Goal: Check status: Check status

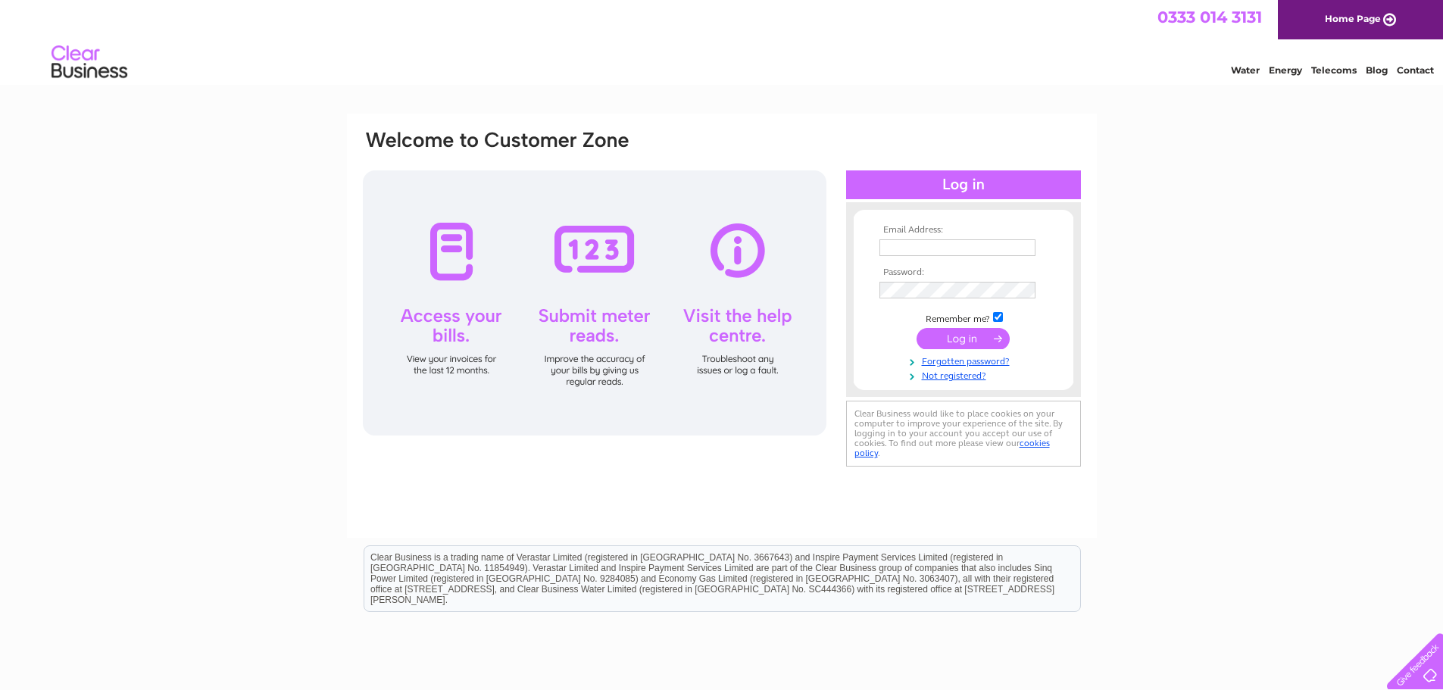
type input "[EMAIL_ADDRESS][DOMAIN_NAME]"
click at [938, 339] on input "submit" at bounding box center [962, 338] width 93 height 21
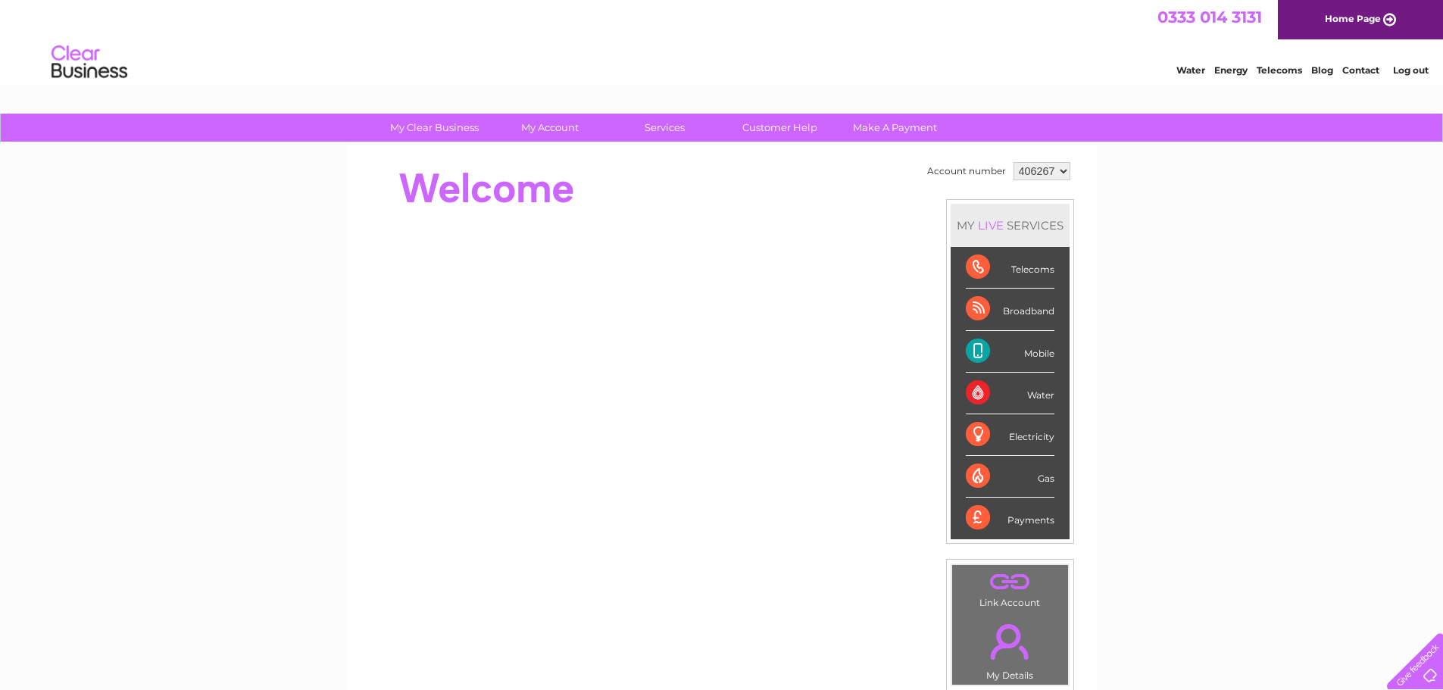
scroll to position [76, 0]
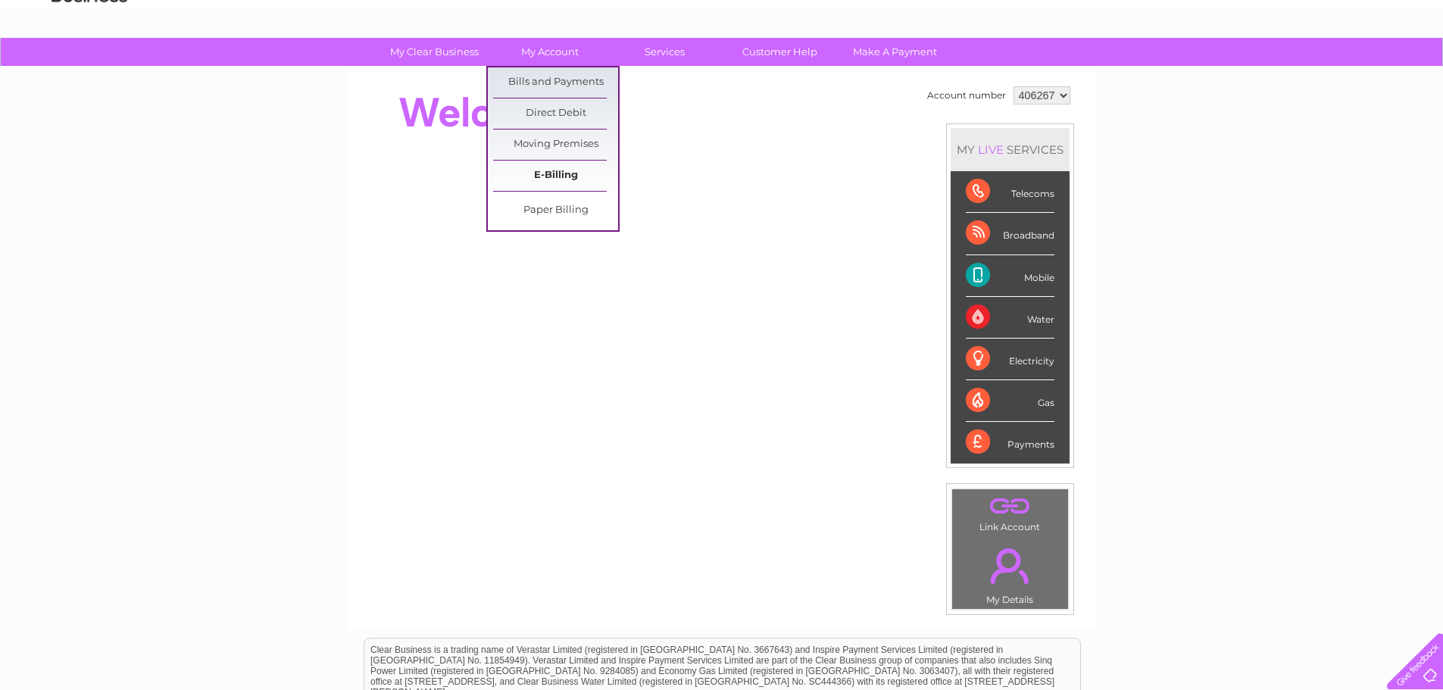
click at [578, 171] on link "E-Billing" at bounding box center [555, 176] width 125 height 30
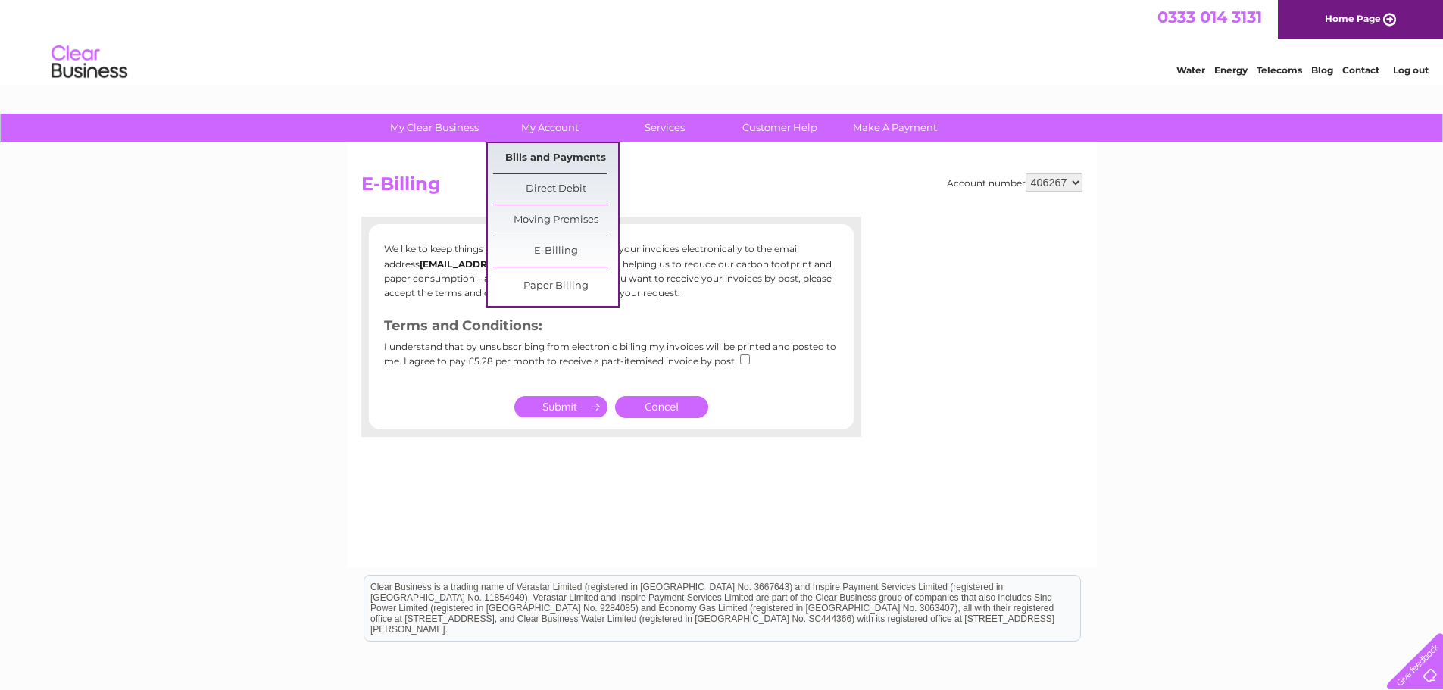
click at [554, 159] on link "Bills and Payments" at bounding box center [555, 158] width 125 height 30
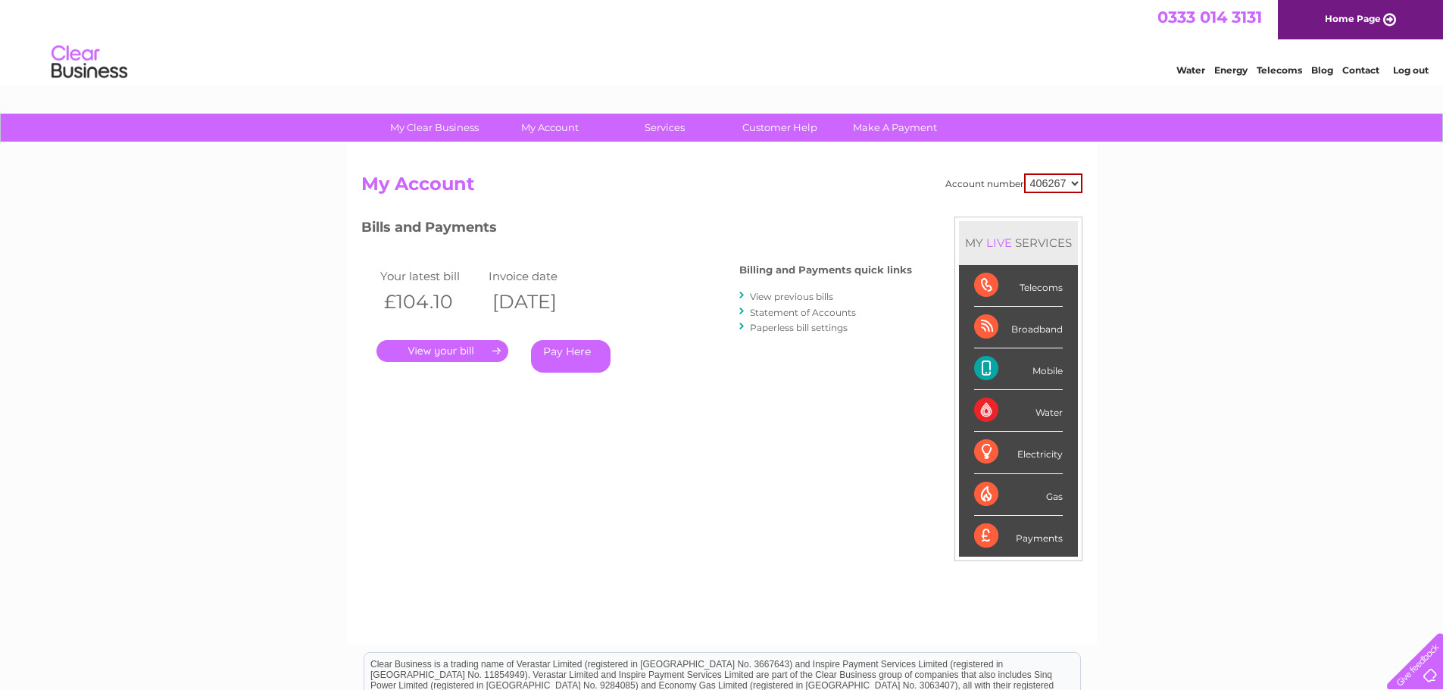
click at [452, 354] on link "." at bounding box center [442, 351] width 132 height 22
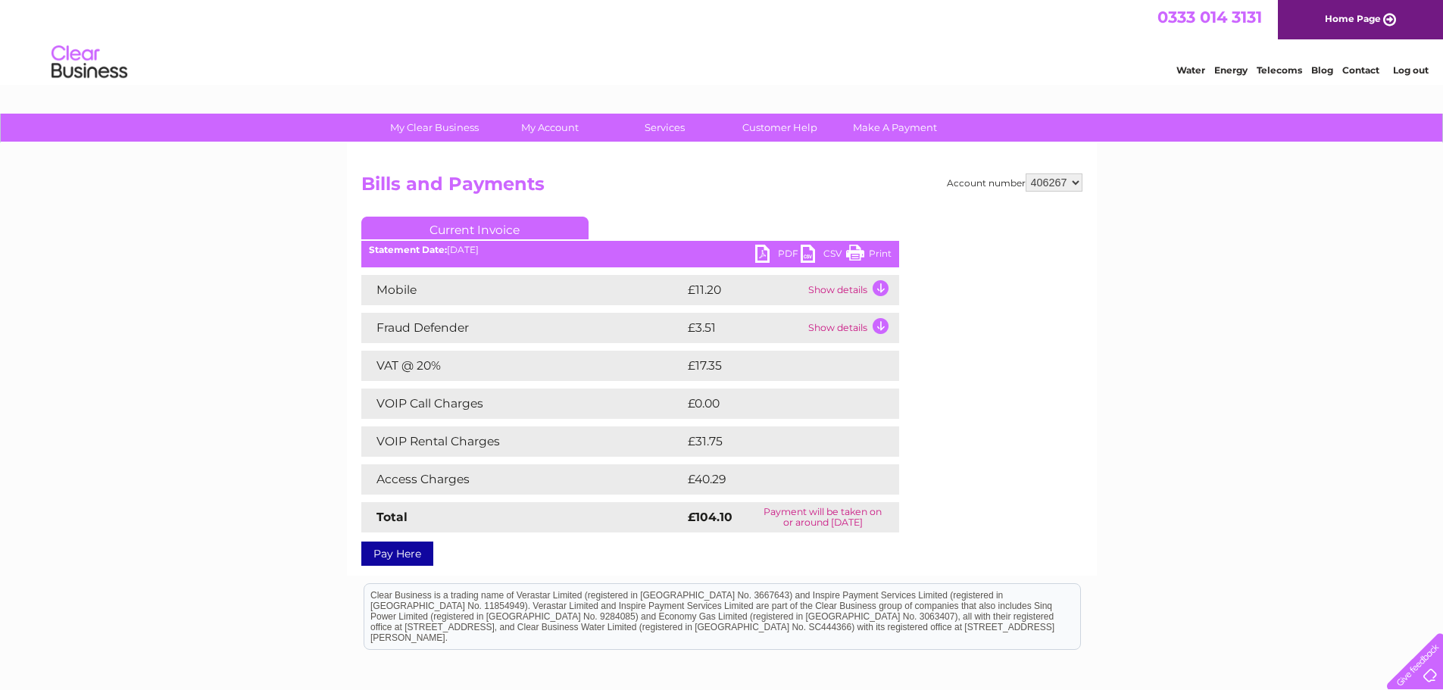
click at [713, 440] on td "£31.75" at bounding box center [775, 441] width 183 height 30
click at [432, 435] on td "VOIP Rental Charges" at bounding box center [522, 441] width 323 height 30
click at [877, 286] on td "Show details" at bounding box center [851, 290] width 95 height 30
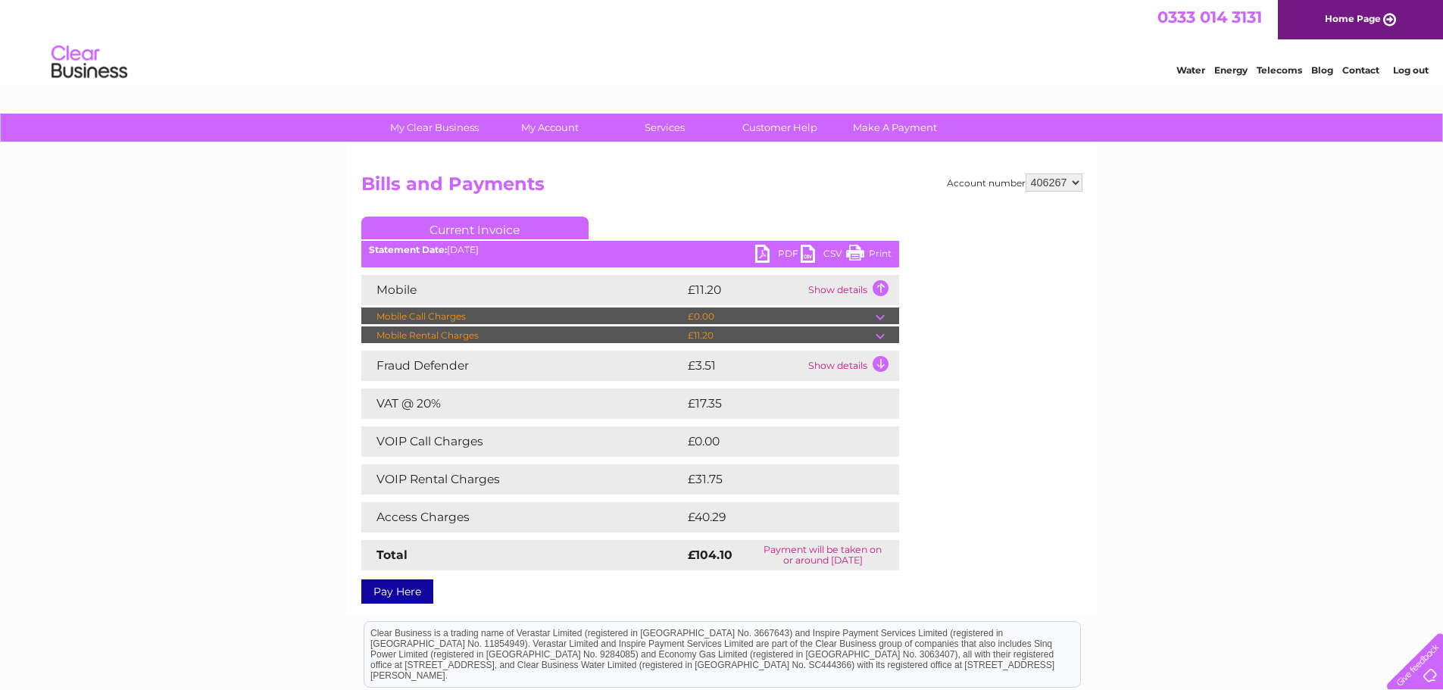
click at [880, 336] on td at bounding box center [886, 335] width 23 height 18
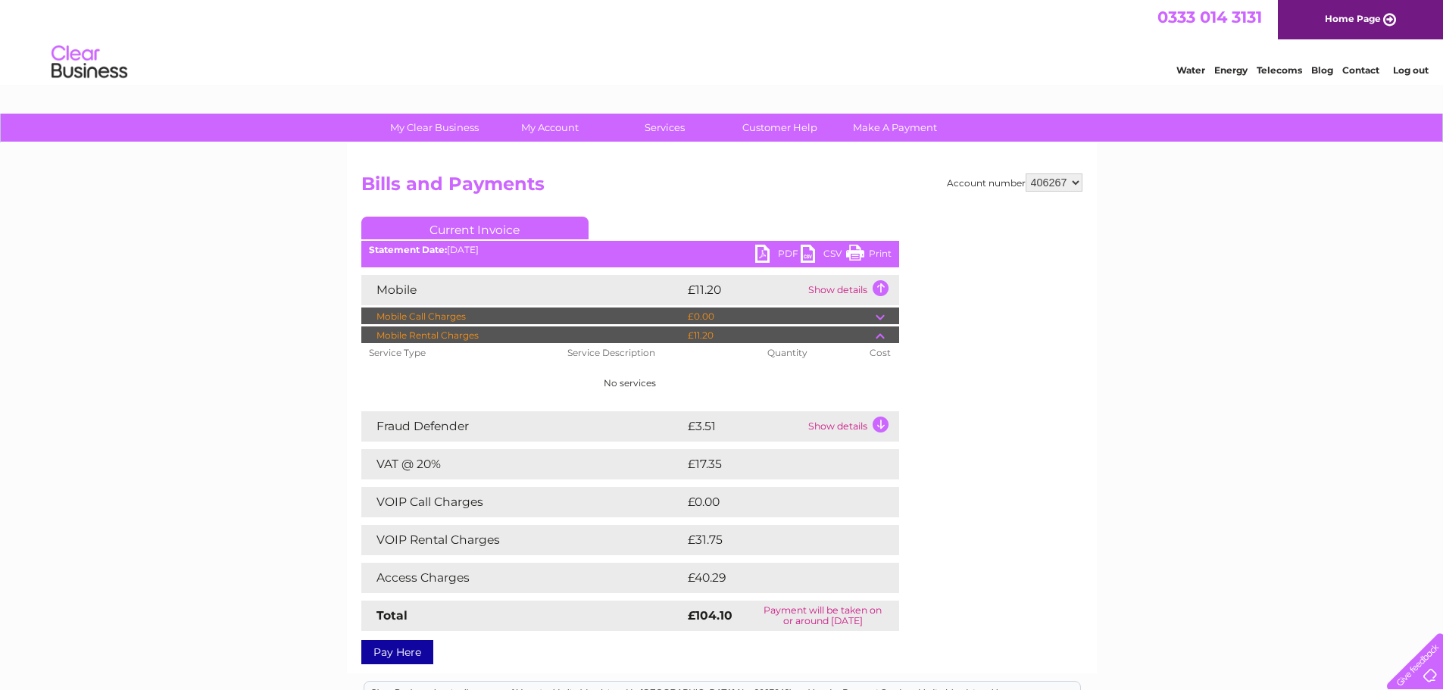
click at [881, 315] on td at bounding box center [886, 316] width 23 height 18
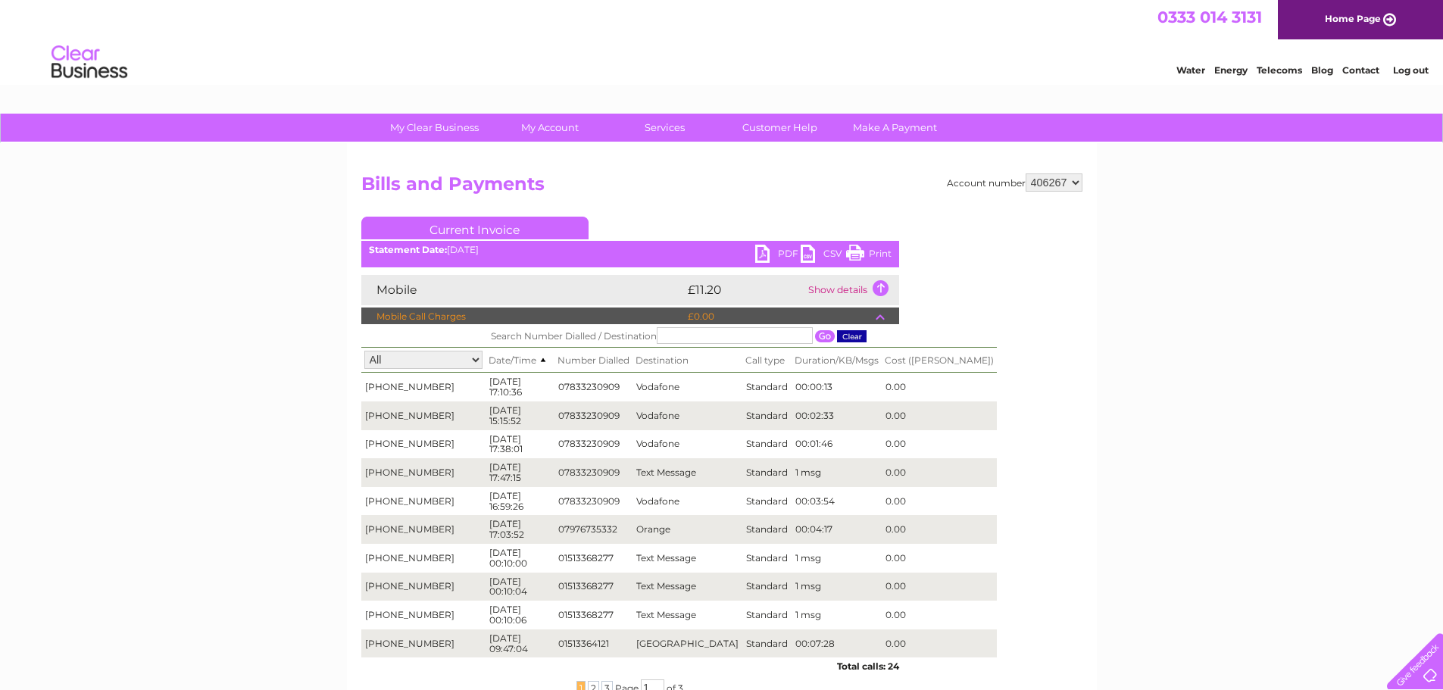
click at [883, 313] on td at bounding box center [886, 316] width 23 height 18
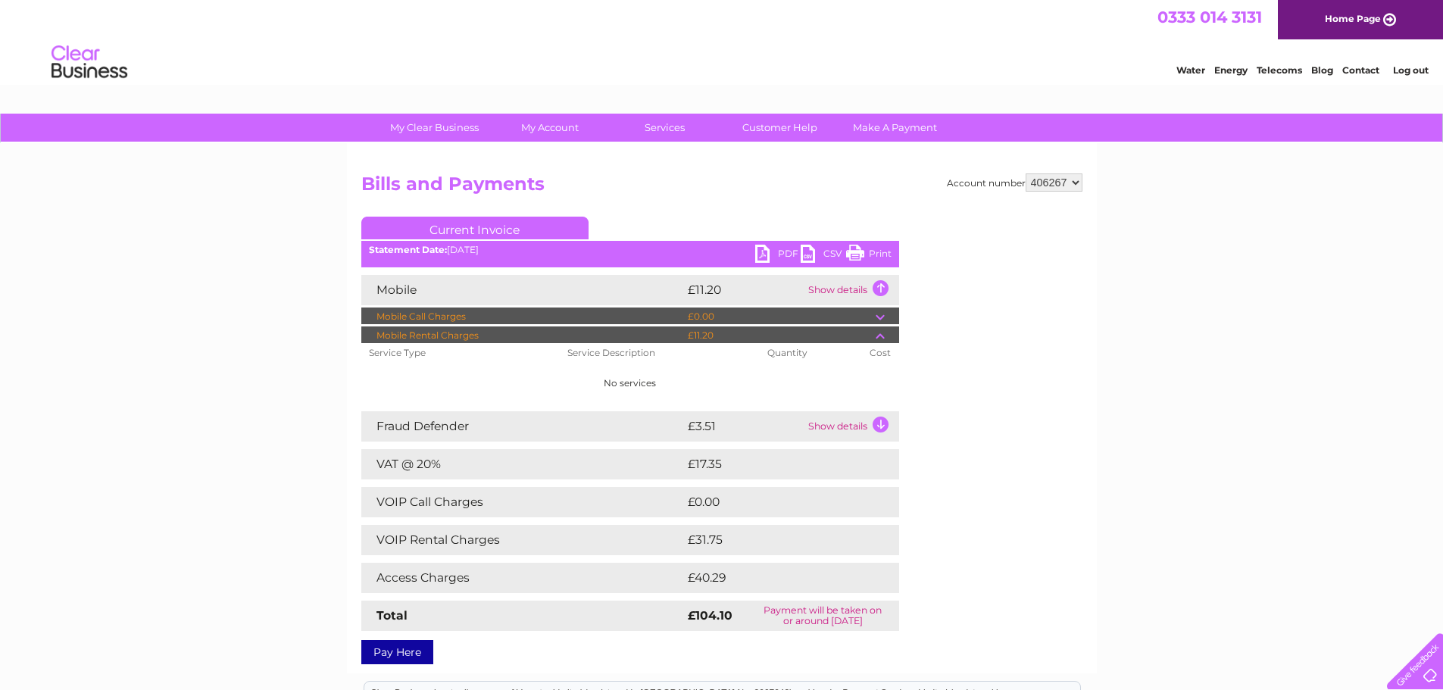
click at [498, 540] on td "VOIP Rental Charges" at bounding box center [522, 540] width 323 height 30
click at [1406, 69] on link "Log out" at bounding box center [1411, 69] width 36 height 11
